Goal: Task Accomplishment & Management: Complete application form

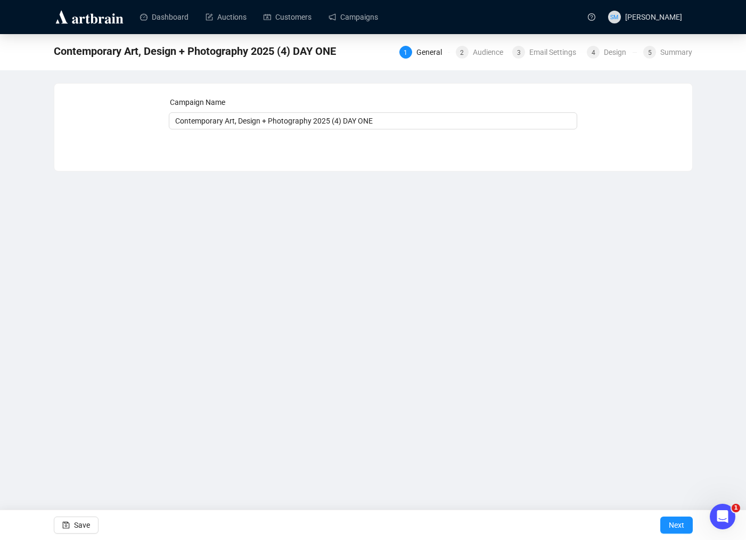
click at [519, 145] on div "Campaign Name Contemporary Art, Design + Photography 2025 (4) DAY ONE Save Next" at bounding box center [373, 119] width 638 height 71
click at [668, 518] on span "Next" at bounding box center [675, 525] width 15 height 30
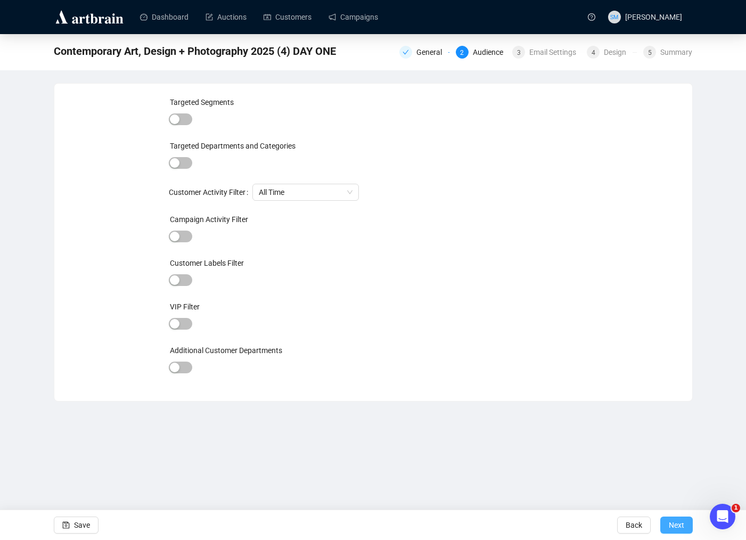
click at [685, 522] on button "Next" at bounding box center [676, 524] width 32 height 17
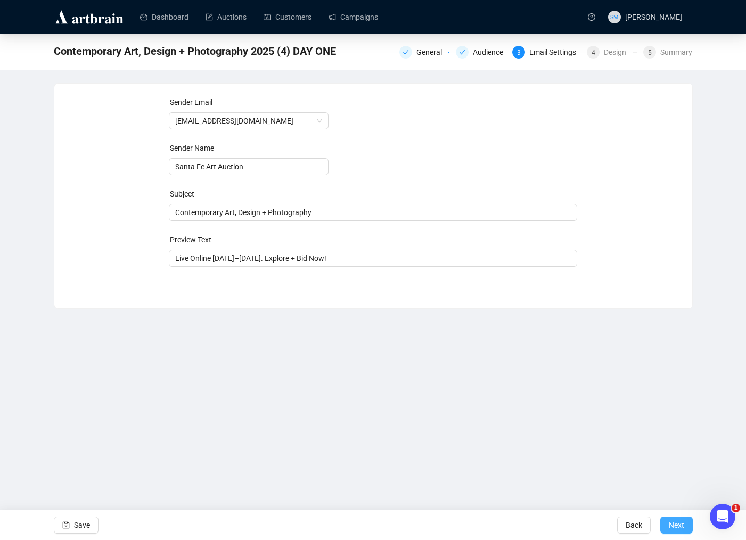
click at [672, 524] on span "Next" at bounding box center [675, 525] width 15 height 30
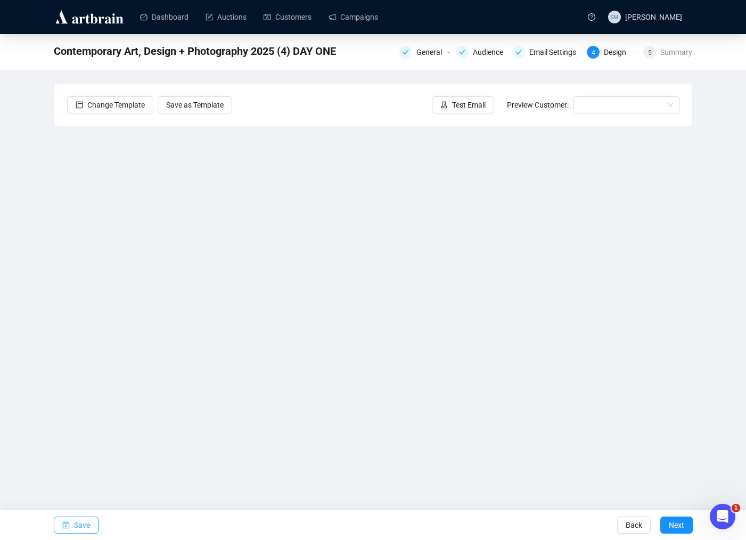
click at [80, 523] on span "Save" at bounding box center [82, 525] width 16 height 30
click at [80, 525] on span "Save" at bounding box center [82, 525] width 16 height 30
click at [74, 527] on span "Save" at bounding box center [82, 525] width 16 height 30
click at [84, 526] on span "Save" at bounding box center [82, 525] width 16 height 30
click at [94, 524] on button "Save" at bounding box center [76, 524] width 45 height 17
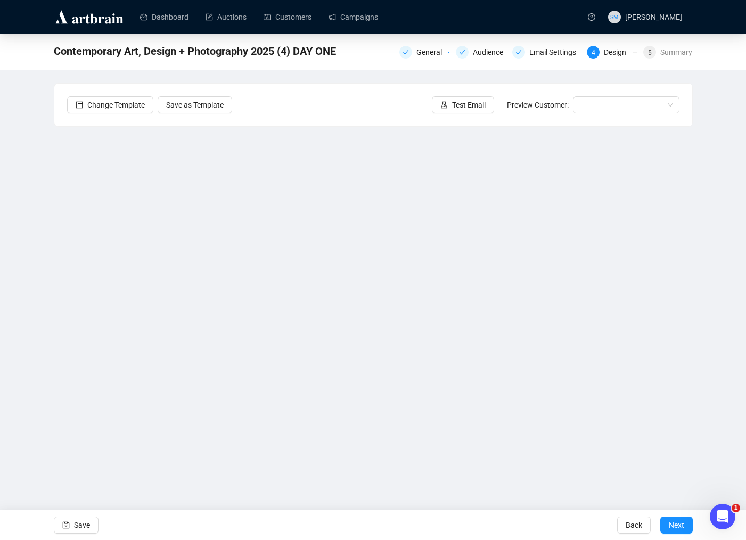
click at [527, 470] on div "Dashboard Auctions Customers Campaigns SM [PERSON_NAME] Contemporary Art, Desig…" at bounding box center [373, 270] width 746 height 540
click at [80, 522] on span "Save" at bounding box center [82, 525] width 16 height 30
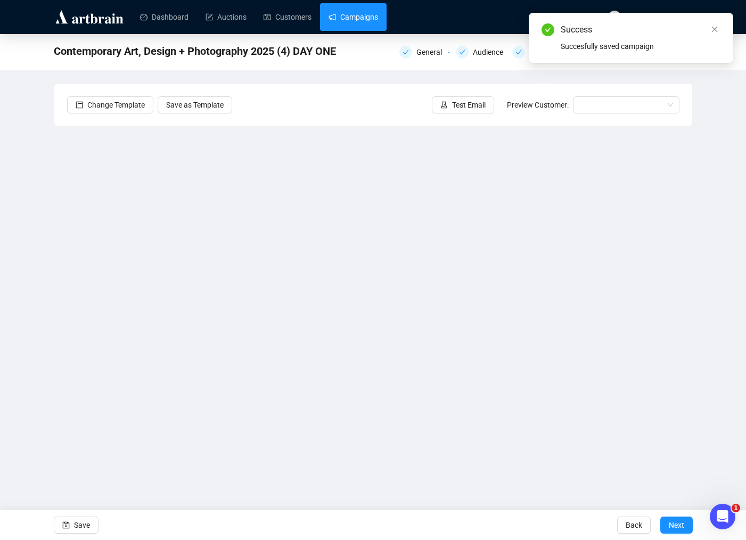
click at [360, 12] on link "Campaigns" at bounding box center [352, 17] width 49 height 28
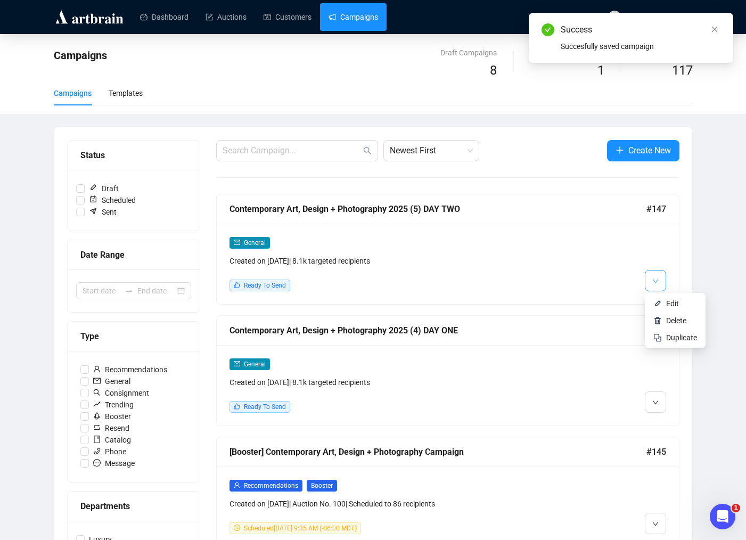
click at [651, 277] on button "button" at bounding box center [654, 280] width 21 height 21
click at [677, 321] on span "Delete" at bounding box center [676, 320] width 20 height 9
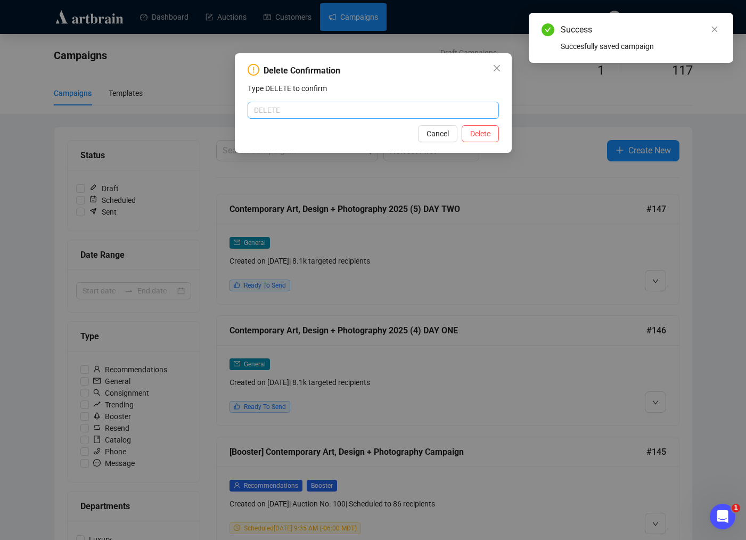
click at [285, 114] on input "text" at bounding box center [372, 110] width 251 height 17
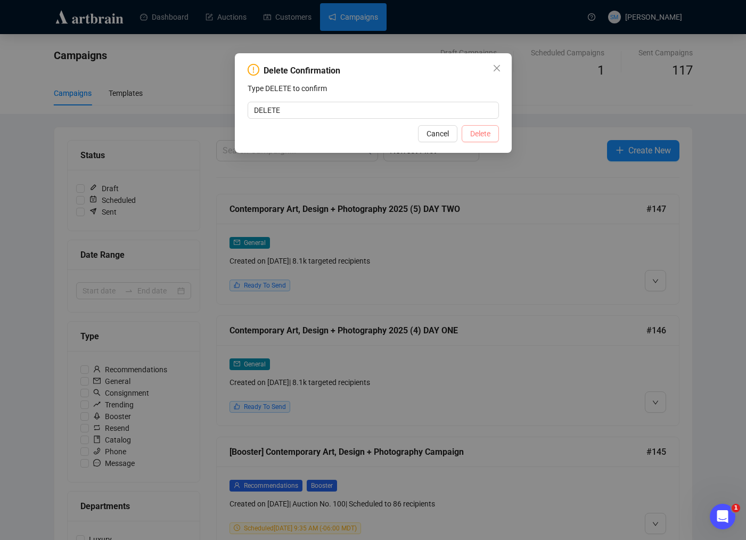
type input "DELETE"
click at [491, 141] on button "Delete" at bounding box center [479, 133] width 37 height 17
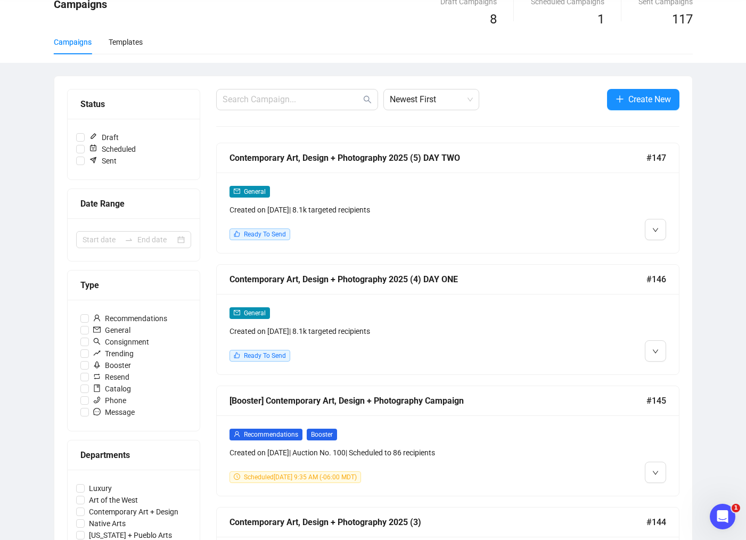
scroll to position [53, 0]
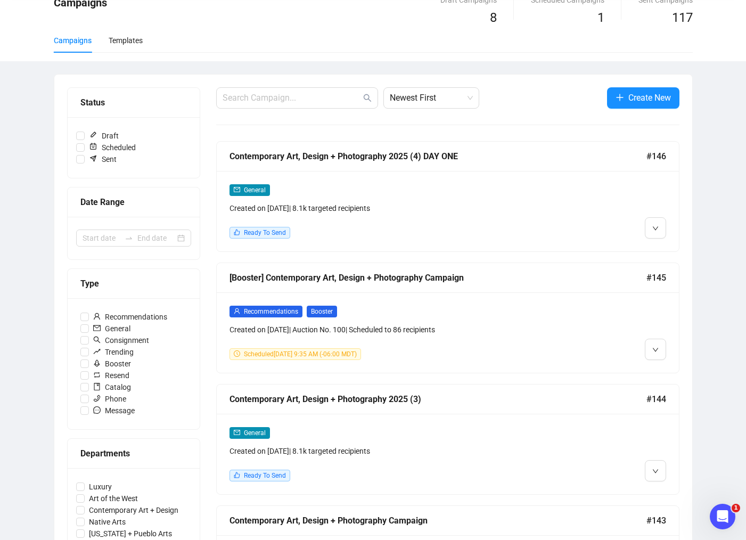
click at [493, 221] on div "General Created on [DATE] | 8.1k targeted recipients Ready To Send" at bounding box center [392, 211] width 326 height 55
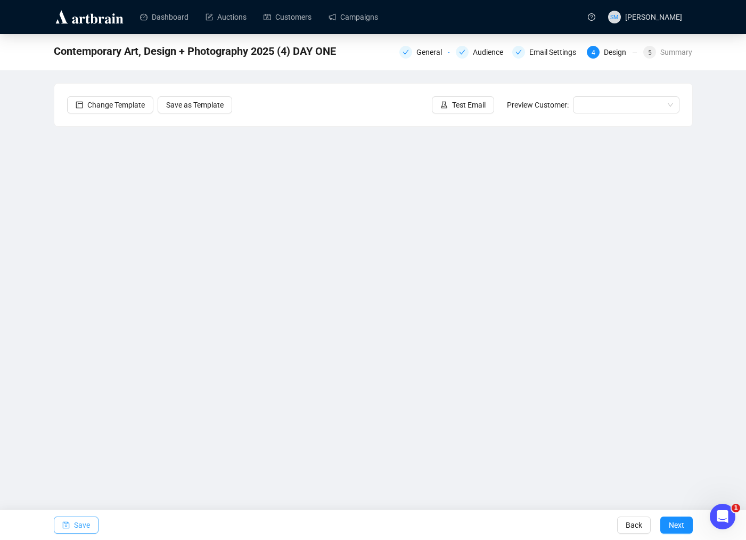
click at [86, 526] on span "Save" at bounding box center [82, 525] width 16 height 30
click at [81, 523] on span "Save" at bounding box center [82, 525] width 16 height 30
drag, startPoint x: 81, startPoint y: 522, endPoint x: 100, endPoint y: 511, distance: 22.2
click at [81, 522] on span "Save" at bounding box center [82, 525] width 16 height 30
click at [77, 523] on span "Save" at bounding box center [82, 525] width 16 height 30
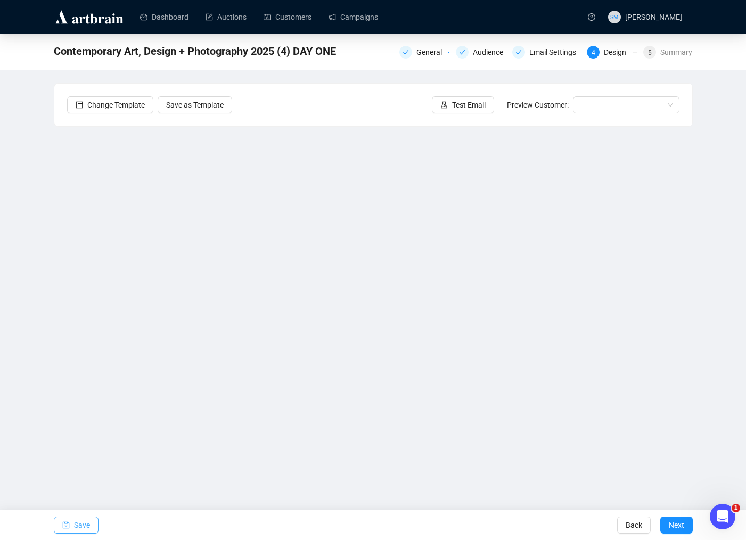
click at [82, 527] on span "Save" at bounding box center [82, 525] width 16 height 30
click at [80, 517] on span "Save" at bounding box center [82, 525] width 16 height 30
click at [80, 528] on span "Save" at bounding box center [82, 525] width 16 height 30
click at [78, 524] on span "Save" at bounding box center [82, 525] width 16 height 30
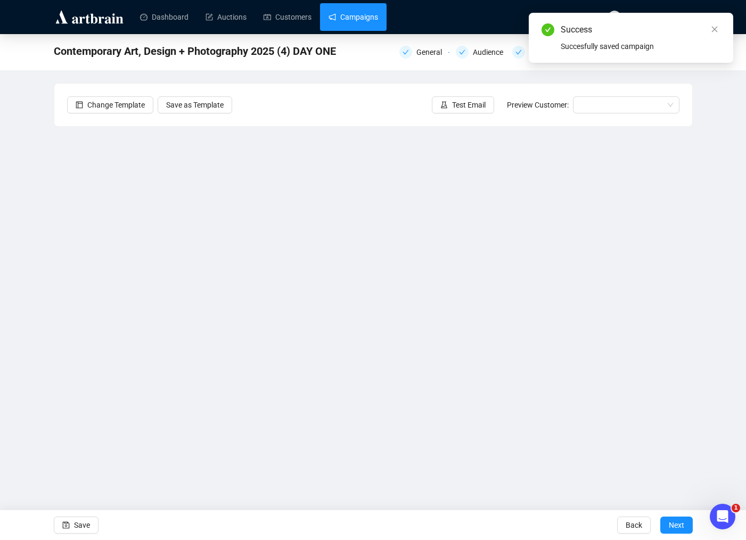
click at [351, 18] on link "Campaigns" at bounding box center [352, 17] width 49 height 28
